Goal: Task Accomplishment & Management: Complete application form

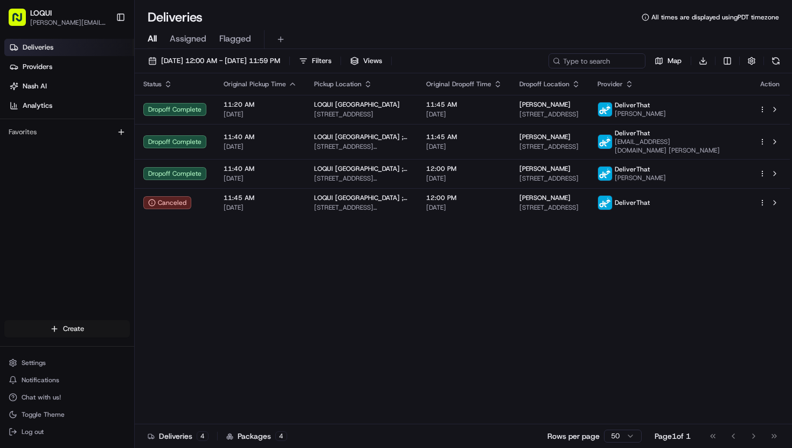
click at [80, 334] on html "LOQUI [PERSON_NAME][EMAIL_ADDRESS][DOMAIN_NAME] Toggle Sidebar Deliveries Provi…" at bounding box center [396, 224] width 792 height 448
click at [162, 350] on link "Delivery" at bounding box center [195, 348] width 120 height 19
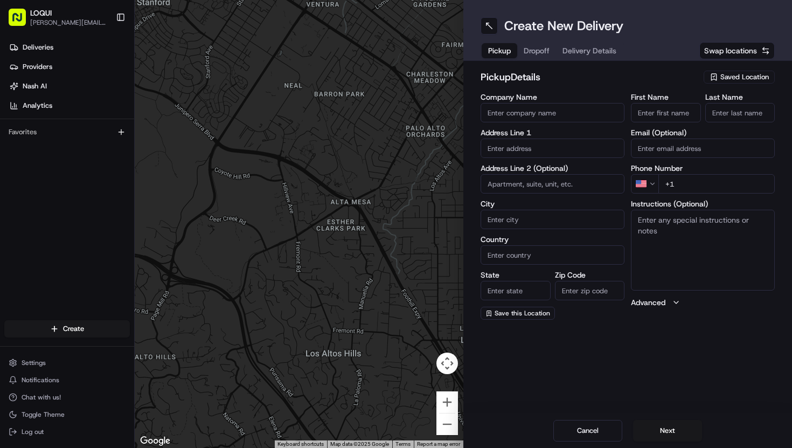
click at [563, 112] on input "Company Name" at bounding box center [552, 112] width 144 height 19
click at [726, 80] on span "Saved Location" at bounding box center [744, 77] width 48 height 10
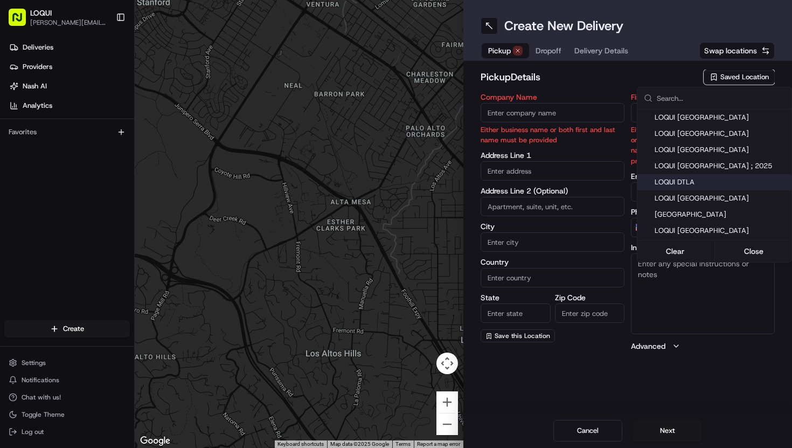
click at [703, 182] on span "LOQUI DTLA" at bounding box center [720, 182] width 133 height 10
type input "LOQUI DTLA"
type input "[STREET_ADDRESS]"
type input "#150"
type input "[GEOGRAPHIC_DATA]"
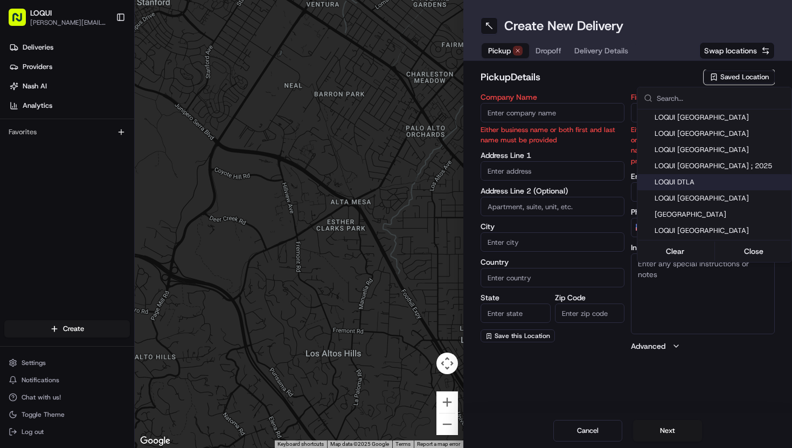
type input "US"
type input "CA"
type input "90013"
type input "[PERSON_NAME]"
type input "Stanciell"
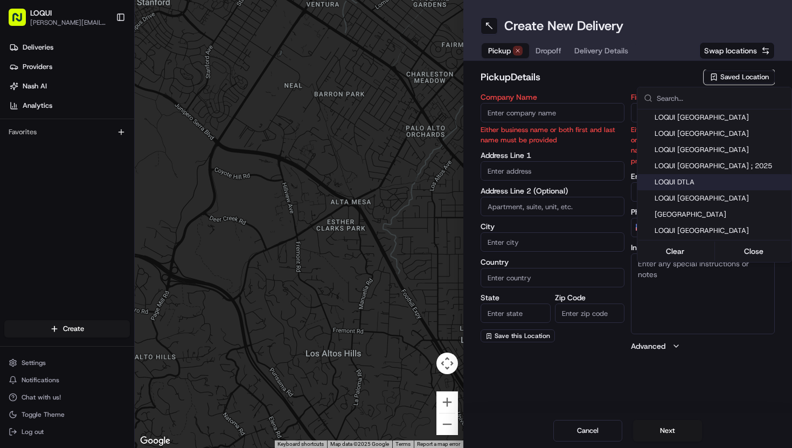
type input "[PERSON_NAME][EMAIL_ADDRESS][DOMAIN_NAME]"
type input "[PHONE_NUMBER]"
type textarea "Located next to [GEOGRAPHIC_DATA]. We are tucked into the back of the patio and…"
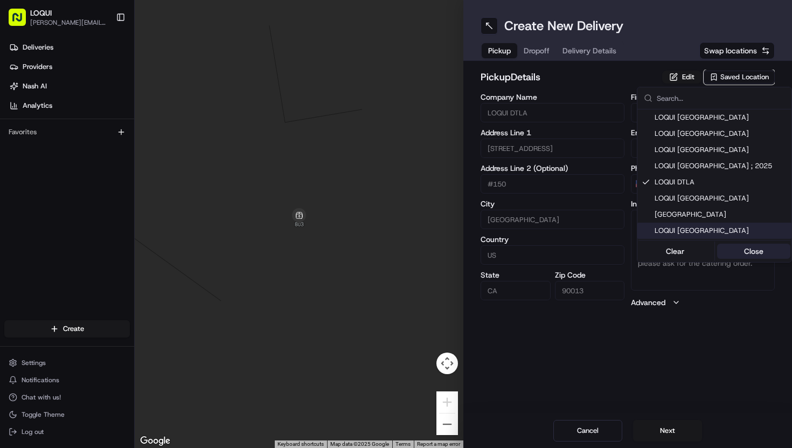
click at [751, 253] on button "Close" at bounding box center [754, 250] width 74 height 15
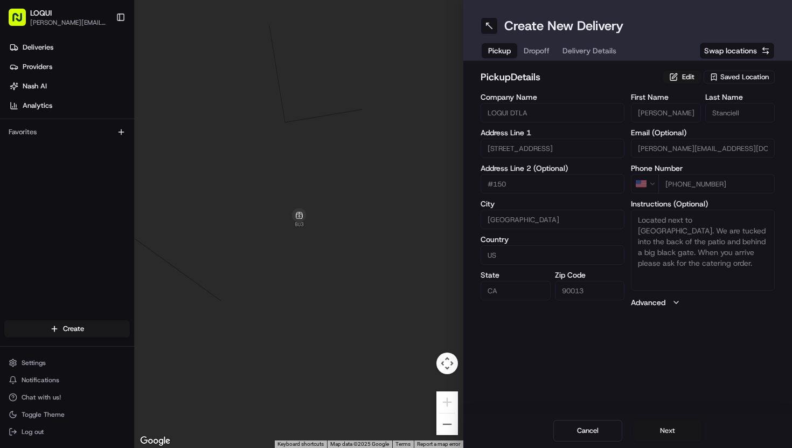
click at [670, 421] on button "Next" at bounding box center [667, 431] width 69 height 22
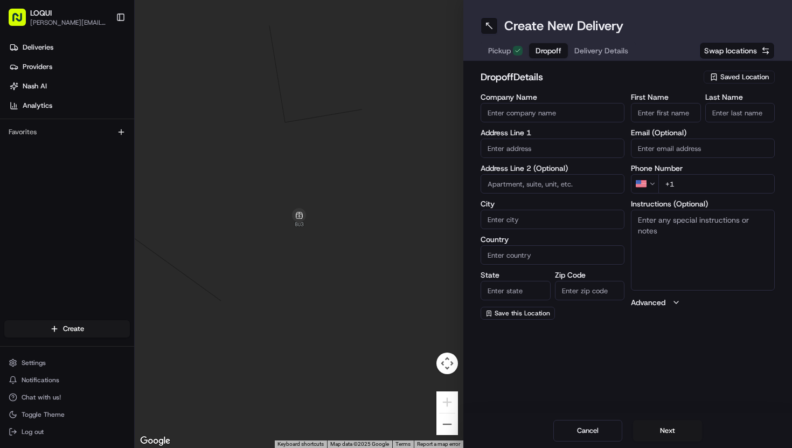
click at [554, 116] on input "Company Name" at bounding box center [552, 112] width 144 height 19
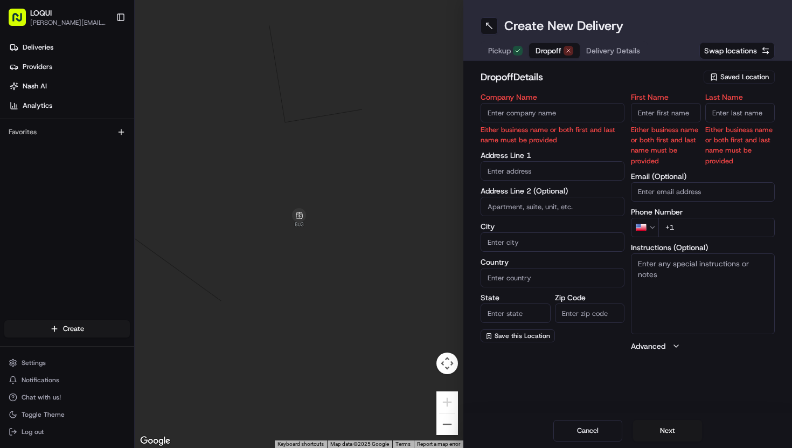
click at [670, 121] on input "First Name" at bounding box center [666, 112] width 70 height 19
type input "[PERSON_NAME]"
click at [729, 112] on input "Last Name" at bounding box center [740, 112] width 70 height 19
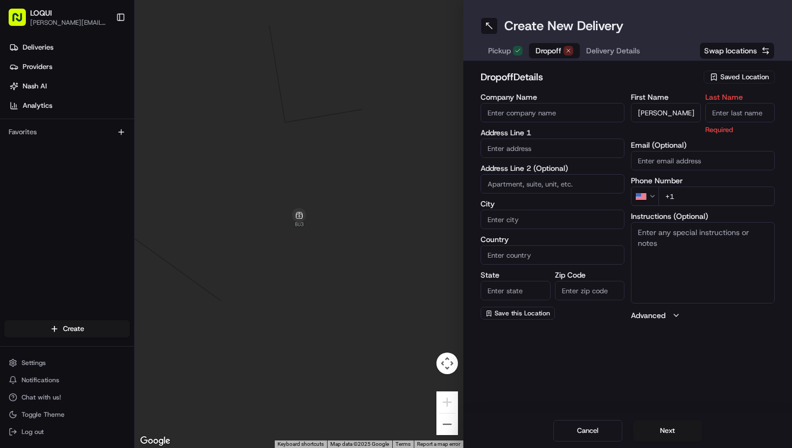
type input "v"
type input "Ventura"
click at [728, 158] on div "First Name [PERSON_NAME] Last Name [PERSON_NAME] Required Email (Optional) Phon…" at bounding box center [703, 206] width 144 height 227
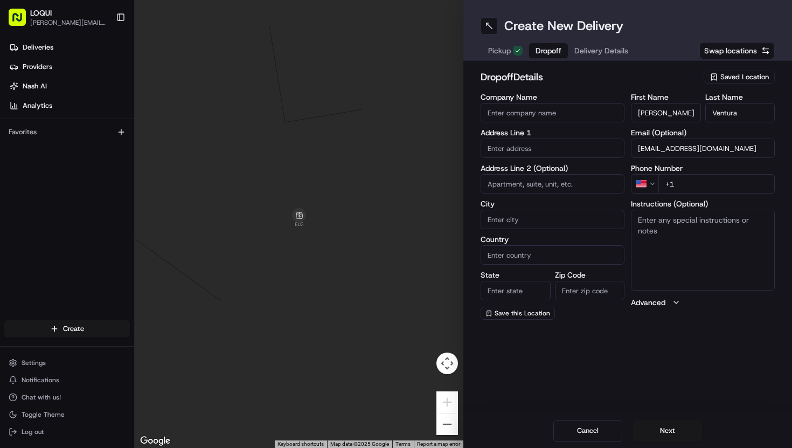
type input "[EMAIL_ADDRESS][DOMAIN_NAME]"
click at [713, 183] on input "+1" at bounding box center [716, 183] width 116 height 19
type input "[PHONE_NUMBER]"
click at [580, 147] on input "text" at bounding box center [552, 147] width 144 height 19
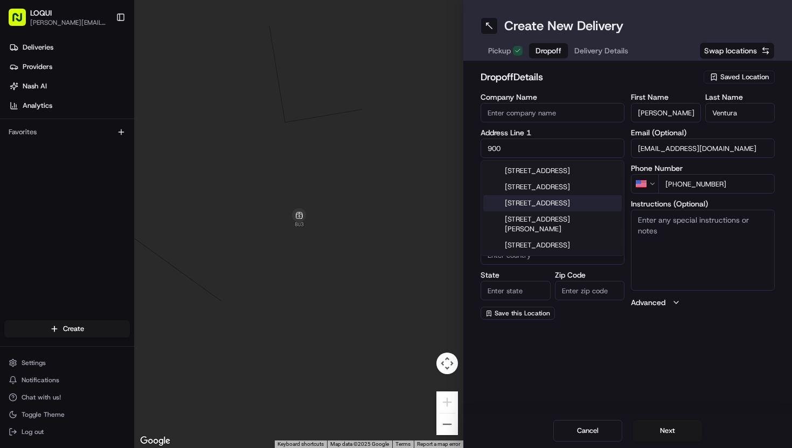
click at [575, 211] on div "[STREET_ADDRESS]" at bounding box center [552, 203] width 138 height 16
type input "[STREET_ADDRESS]"
type input "[GEOGRAPHIC_DATA]"
type input "CA"
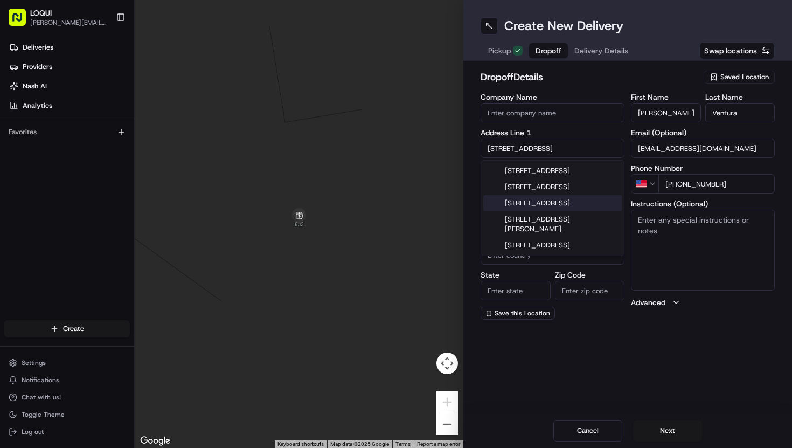
type input "90017"
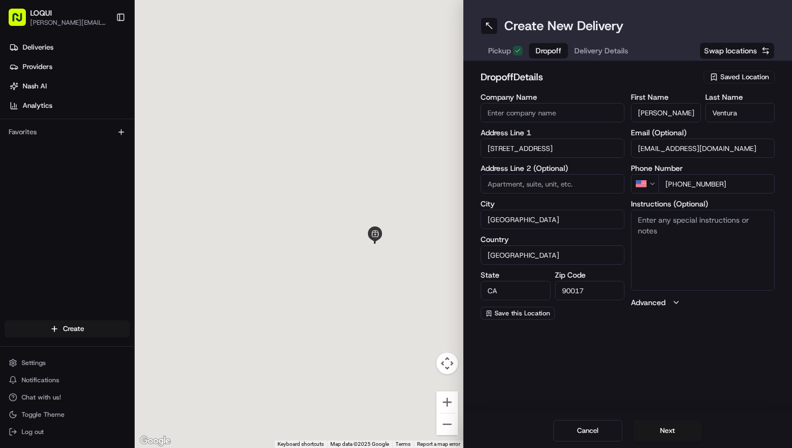
type input "[STREET_ADDRESS]"
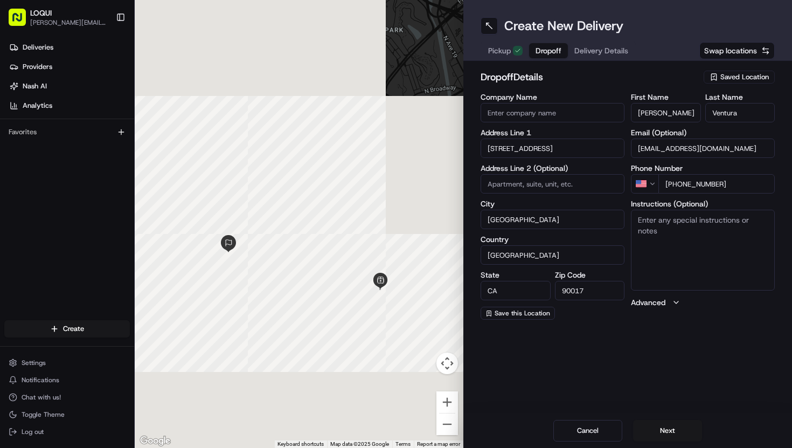
click at [562, 184] on input at bounding box center [552, 183] width 144 height 19
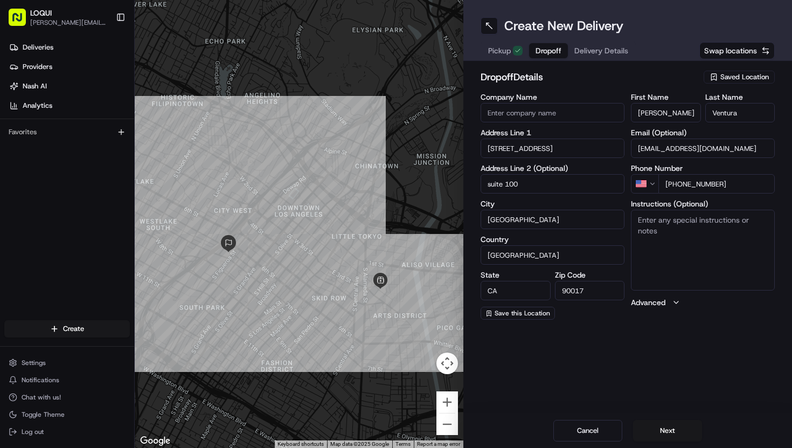
type input "suite 100"
click at [652, 233] on textarea "Instructions (Optional)" at bounding box center [703, 250] width 144 height 81
type textarea "please check in with seruity let them know suite 1100"
click at [510, 182] on input "suite 100" at bounding box center [552, 183] width 144 height 19
type input "suite 1100"
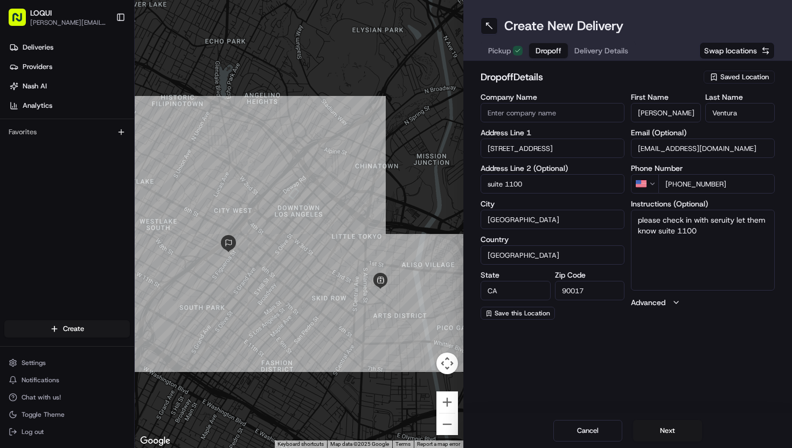
click at [708, 242] on textarea "please check in with seruity let them know suite 1100" at bounding box center [703, 250] width 144 height 81
click at [725, 220] on textarea "please check in with seruity let them know suite 1100" at bounding box center [703, 250] width 144 height 81
click at [722, 220] on textarea "please check in with seruity let them know suite 1100" at bounding box center [703, 250] width 144 height 81
click at [728, 255] on textarea "please check in with sercuity let them know suite 1100" at bounding box center [703, 250] width 144 height 81
click at [724, 220] on textarea "please check in with sercuity let them know suite 1100" at bounding box center [703, 250] width 144 height 81
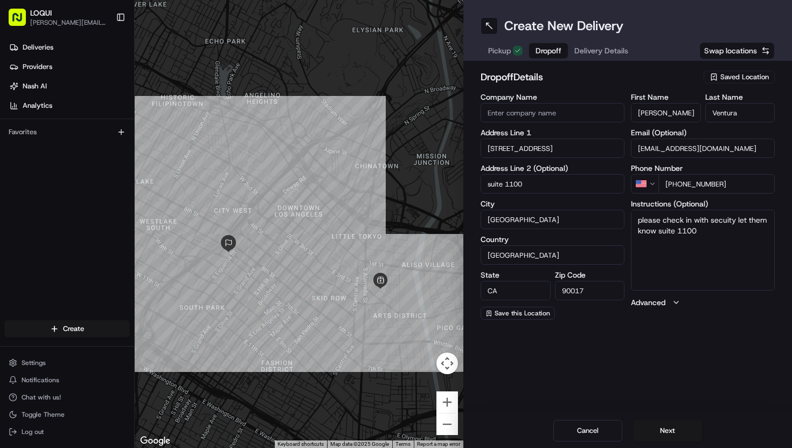
click at [727, 221] on textarea "please check in with secuity let them know suite 1100" at bounding box center [703, 250] width 144 height 81
click at [731, 260] on textarea "please check in with security let them know suite 1100" at bounding box center [703, 250] width 144 height 81
type textarea "please check in with security let them know suite 1100 call [PHONE_NUMBER] upon…"
click at [665, 430] on button "Next" at bounding box center [667, 431] width 69 height 22
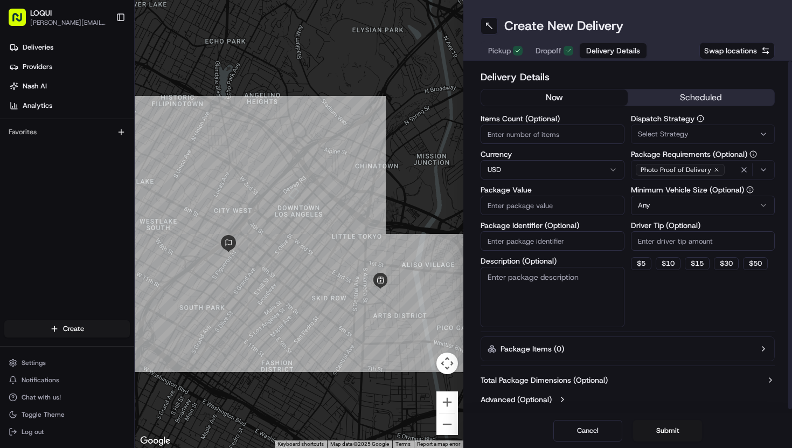
click at [692, 94] on button "scheduled" at bounding box center [701, 97] width 147 height 16
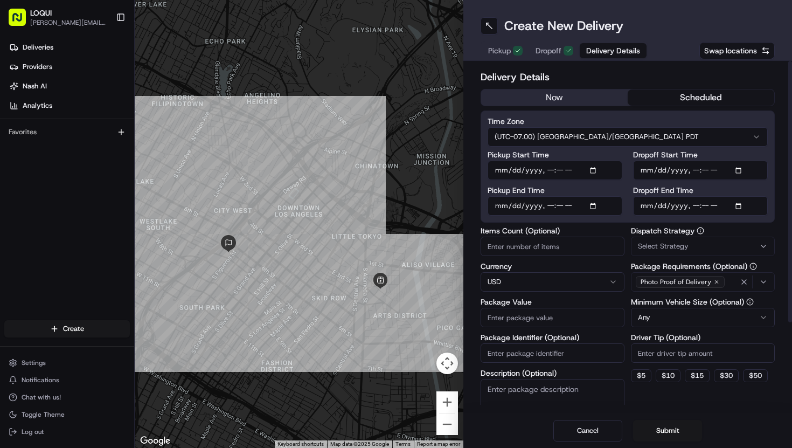
click at [516, 168] on input "Pickup Start Time" at bounding box center [554, 170] width 135 height 19
click at [504, 171] on input "Pickup Start Time" at bounding box center [554, 170] width 135 height 19
click at [608, 166] on input "Pickup Start Time" at bounding box center [554, 170] width 135 height 19
click at [595, 170] on input "Pickup Start Time" at bounding box center [554, 170] width 135 height 19
type input "[DATE]T11:25"
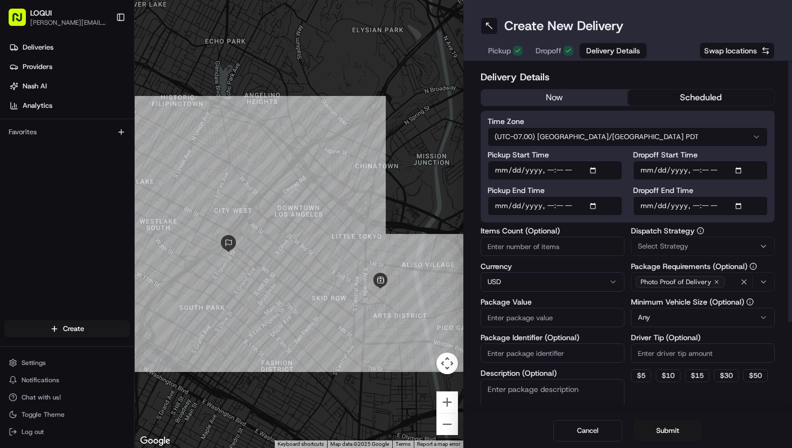
click at [623, 155] on div "Pickup Start Time Pickup End Time Dropoff Start Time Dropoff End Time" at bounding box center [627, 183] width 280 height 65
click at [594, 206] on input "Pickup End Time" at bounding box center [554, 205] width 135 height 19
type input "[DATE]T11:30"
click at [608, 187] on label "Pickup End Time" at bounding box center [554, 190] width 135 height 8
click at [608, 196] on input "Pickup End Time" at bounding box center [554, 205] width 135 height 19
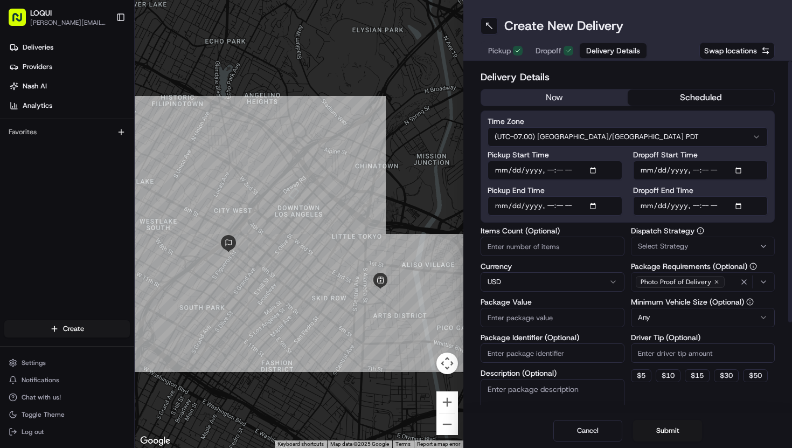
click at [661, 164] on input "Dropoff Start Time" at bounding box center [700, 170] width 135 height 19
click at [647, 170] on input "Dropoff Start Time" at bounding box center [700, 170] width 135 height 19
click at [747, 175] on input "Dropoff Start Time" at bounding box center [700, 170] width 135 height 19
click at [742, 170] on input "Dropoff Start Time" at bounding box center [700, 170] width 135 height 19
type input "[DATE]T11:45"
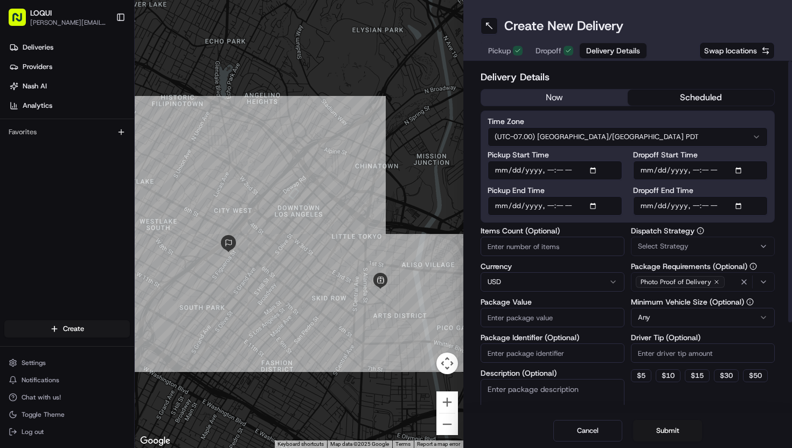
click at [736, 147] on div "Time Zone (UTC-07.00) [GEOGRAPHIC_DATA]/[GEOGRAPHIC_DATA] PDT Pickup Start Time…" at bounding box center [627, 166] width 294 height 112
click at [744, 203] on input "Dropoff End Time" at bounding box center [700, 205] width 135 height 19
type input "[DATE]T11:50"
click at [600, 147] on div "Time Zone (UTC-07.00) [GEOGRAPHIC_DATA]/[GEOGRAPHIC_DATA] PDT Pickup Start Time…" at bounding box center [627, 166] width 294 height 112
click at [563, 172] on input "Pickup Start Time" at bounding box center [554, 170] width 135 height 19
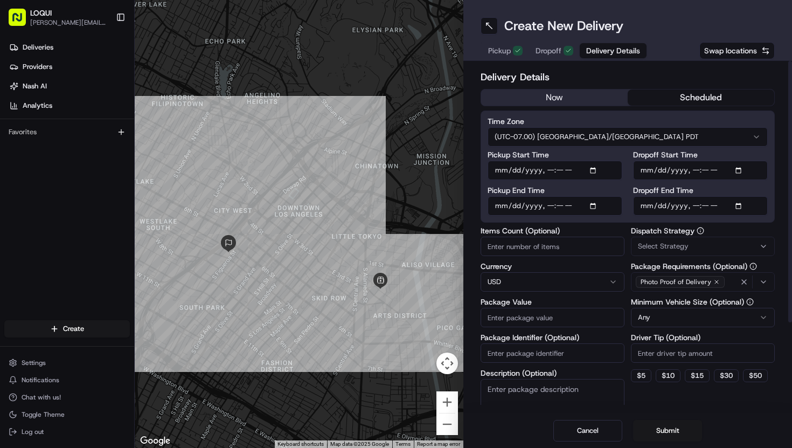
click at [594, 170] on input "Pickup Start Time" at bounding box center [554, 170] width 135 height 19
type input "[DATE]T11:20"
click at [615, 154] on label "Pickup Start Time" at bounding box center [554, 155] width 135 height 8
click at [615, 161] on input "Pickup Start Time" at bounding box center [554, 170] width 135 height 19
click at [562, 205] on input "Pickup End Time" at bounding box center [554, 205] width 135 height 19
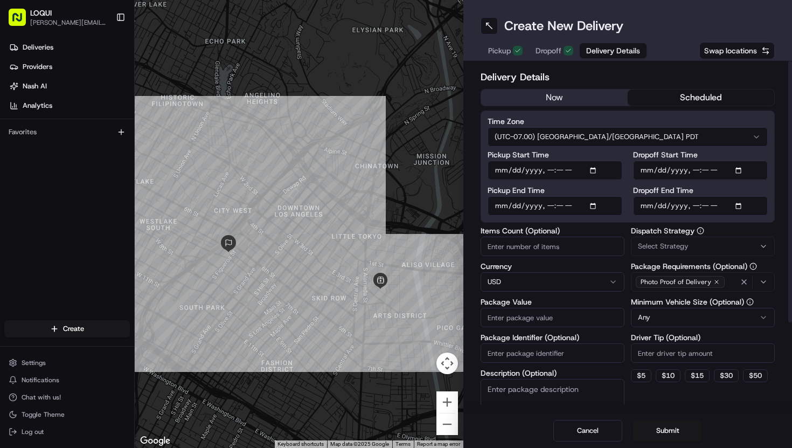
click at [596, 207] on input "Pickup End Time" at bounding box center [554, 205] width 135 height 19
type input "[DATE]T11:25"
click at [624, 183] on div "Pickup Start Time Pickup End Time Dropoff Start Time Dropoff End Time" at bounding box center [627, 183] width 280 height 65
click at [726, 378] on button "$ 30" at bounding box center [726, 375] width 25 height 13
type input "30"
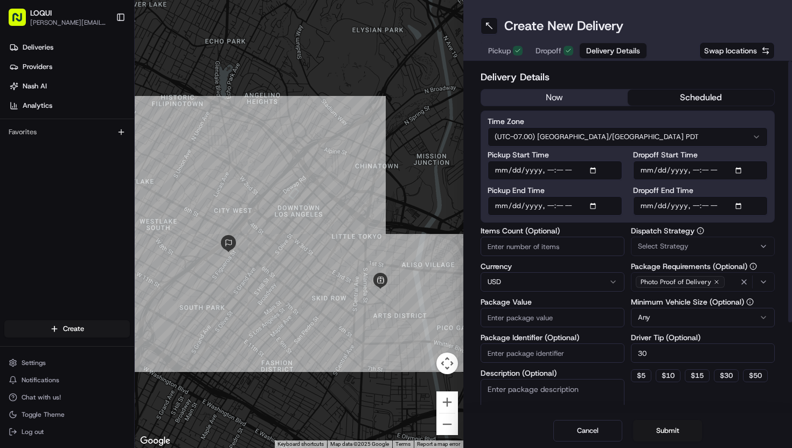
click at [563, 247] on input "Items Count (Optional)" at bounding box center [552, 245] width 144 height 19
type input "2"
click at [579, 319] on input "Package Value" at bounding box center [552, 317] width 144 height 19
type input "558"
click at [566, 358] on input "Package Identifier (Optional)" at bounding box center [552, 352] width 144 height 19
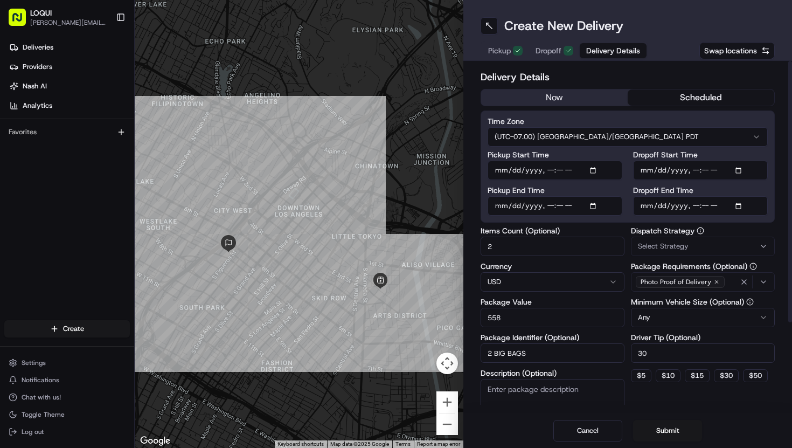
type input "2 BIG BAGS"
click at [485, 316] on input "558" at bounding box center [552, 317] width 144 height 19
click at [513, 416] on div "Cancel Submit" at bounding box center [627, 430] width 329 height 34
click at [514, 400] on textarea "Description (Optional)" at bounding box center [552, 409] width 144 height 60
type textarea "2 BIG BAGS"
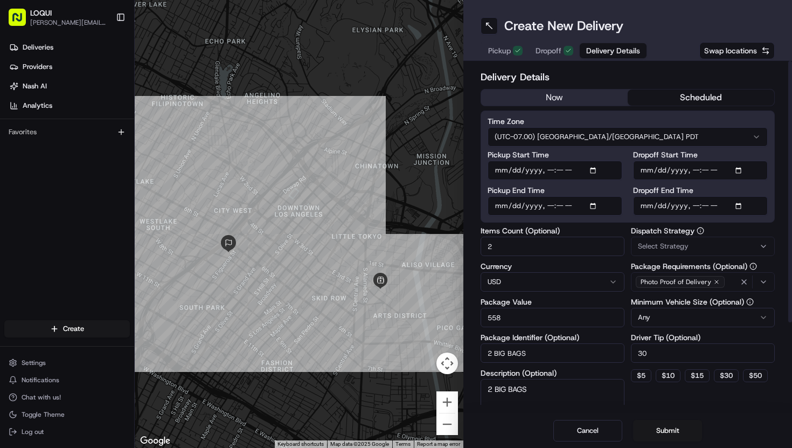
click at [706, 248] on div "Select Strategy" at bounding box center [702, 246] width 138 height 10
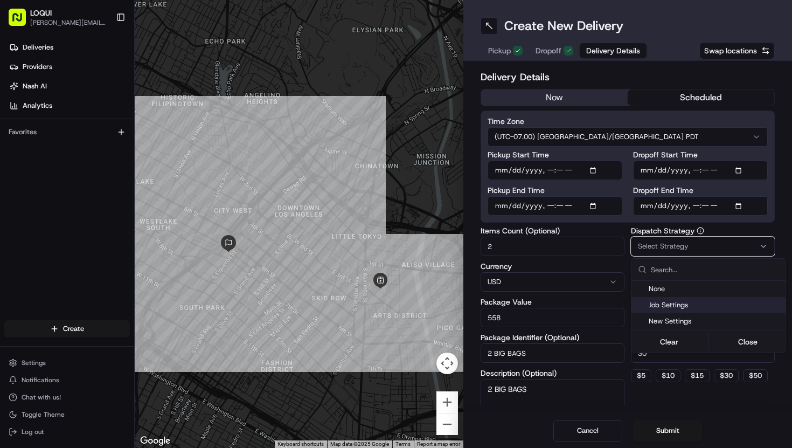
click at [692, 304] on span "Job Settings" at bounding box center [715, 305] width 133 height 10
click at [733, 223] on html "LOQUI [PERSON_NAME][EMAIL_ADDRESS][DOMAIN_NAME] Toggle Sidebar Deliveries Provi…" at bounding box center [396, 224] width 792 height 448
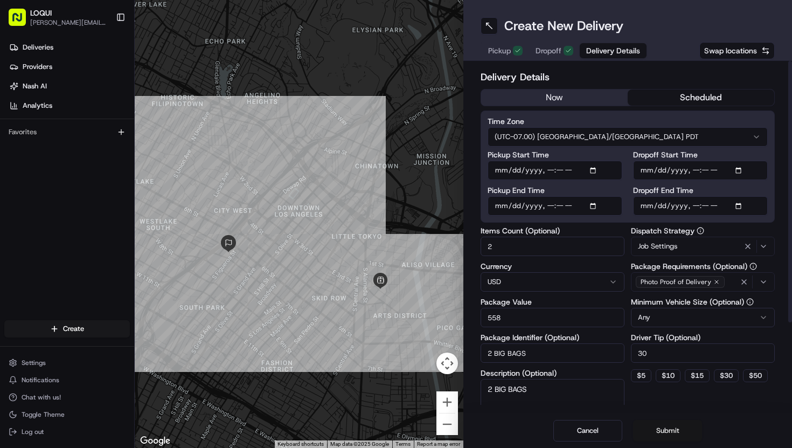
click at [663, 430] on button "Submit" at bounding box center [667, 431] width 69 height 22
